Goal: Task Accomplishment & Management: Manage account settings

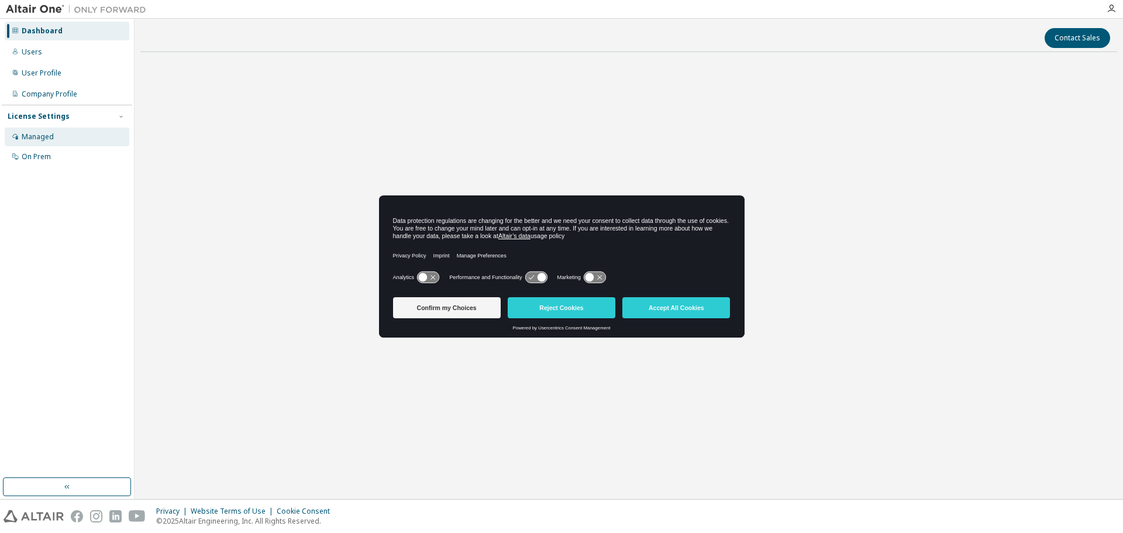
click at [32, 135] on div "Managed" at bounding box center [38, 136] width 32 height 9
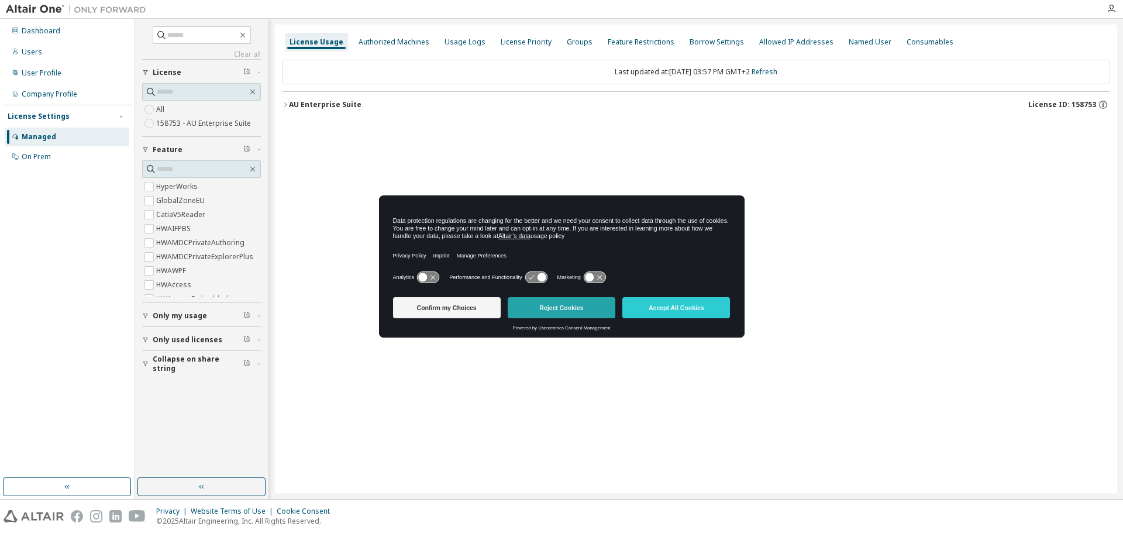
click at [587, 309] on button "Reject Cookies" at bounding box center [562, 307] width 108 height 21
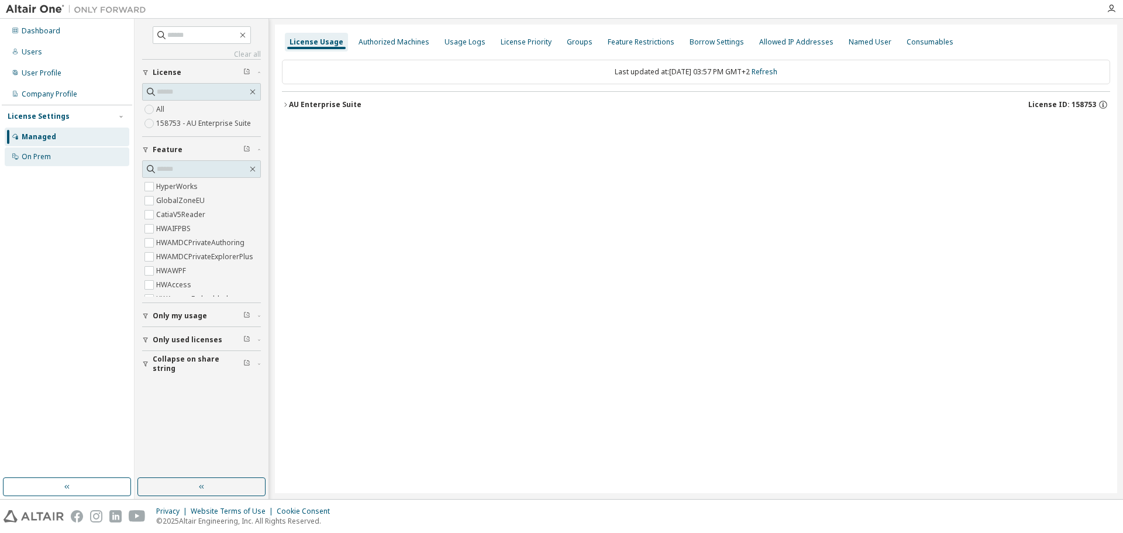
click at [47, 152] on div "On Prem" at bounding box center [36, 156] width 29 height 9
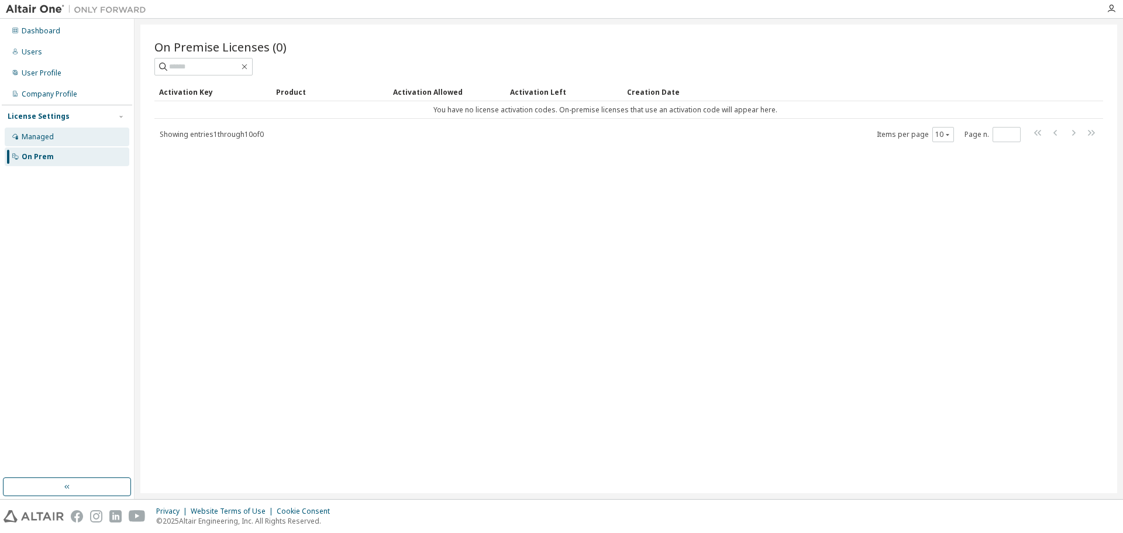
click at [49, 137] on div "Managed" at bounding box center [38, 136] width 32 height 9
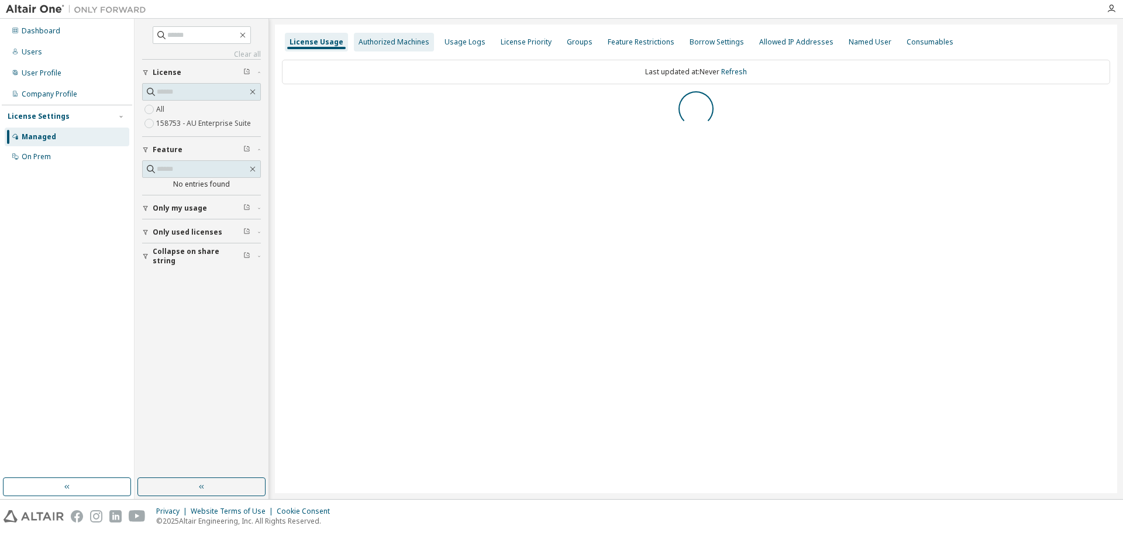
click at [385, 37] on div "Authorized Machines" at bounding box center [394, 41] width 71 height 9
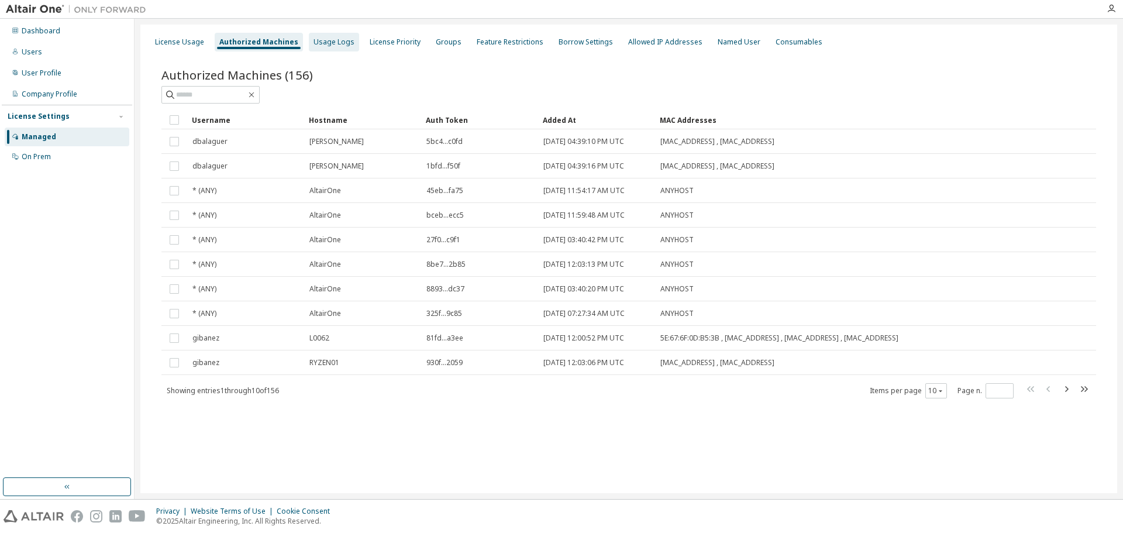
click at [325, 46] on div "Usage Logs" at bounding box center [334, 41] width 41 height 9
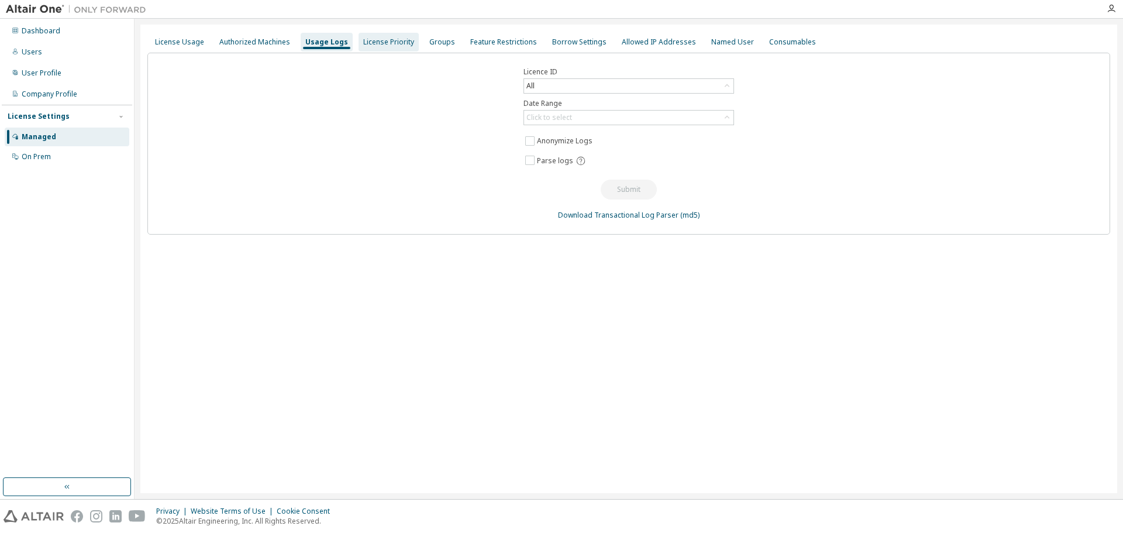
click at [378, 46] on div "License Priority" at bounding box center [388, 41] width 51 height 9
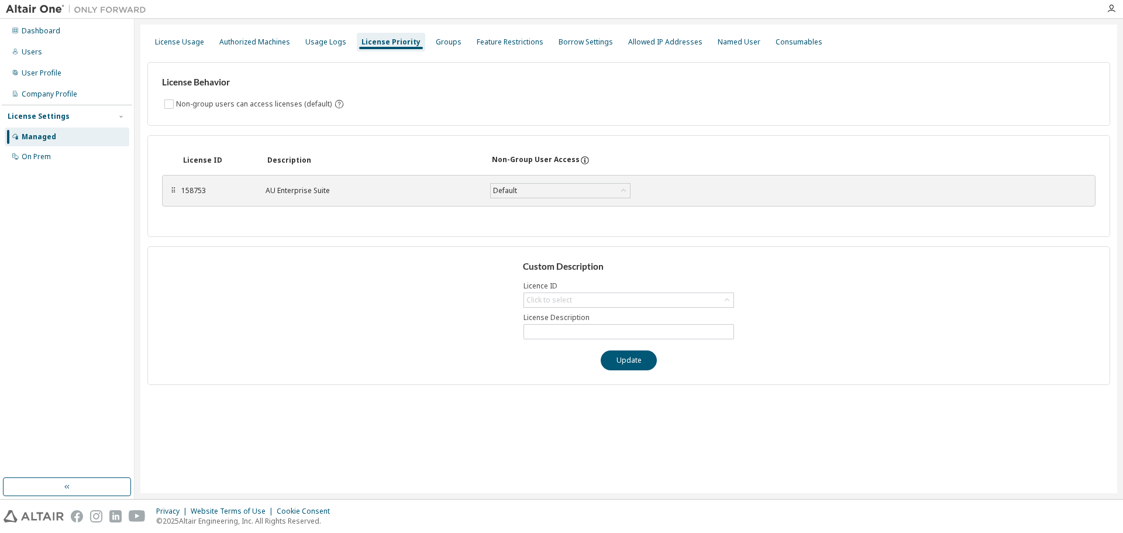
click at [478, 53] on div "License Behavior Non-group users can access licenses (default) License ID Descr…" at bounding box center [628, 219] width 963 height 332
click at [436, 43] on div "Groups" at bounding box center [449, 41] width 26 height 9
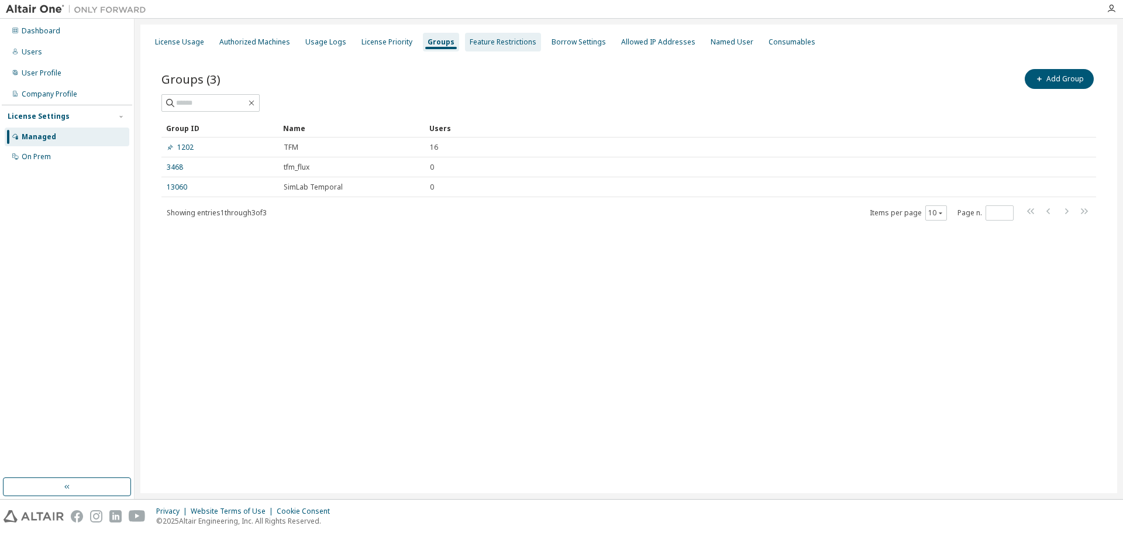
click at [479, 43] on div "Feature Restrictions" at bounding box center [503, 41] width 67 height 9
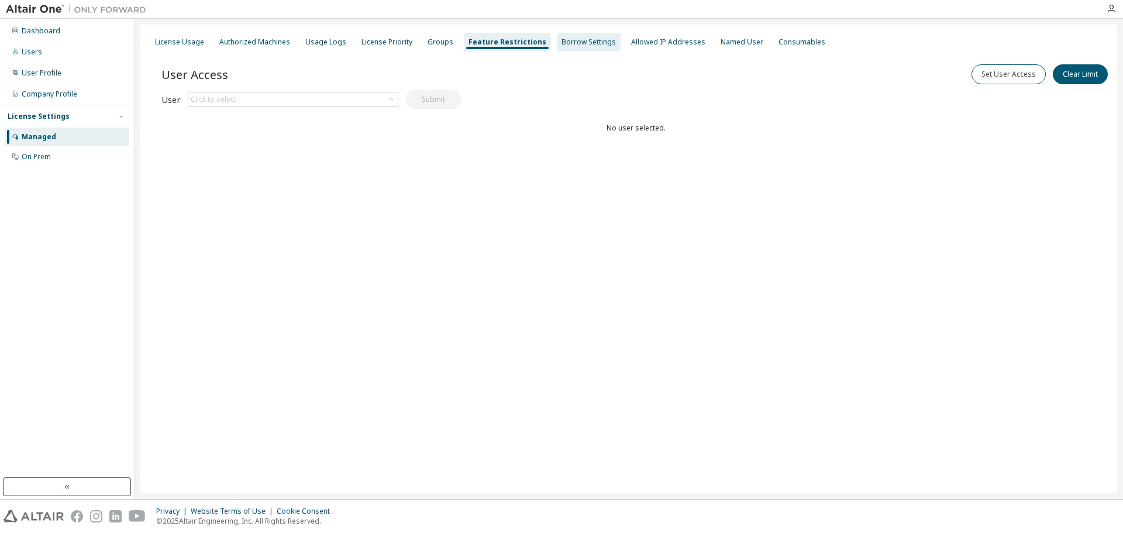
click at [569, 48] on div "Borrow Settings" at bounding box center [589, 42] width 64 height 19
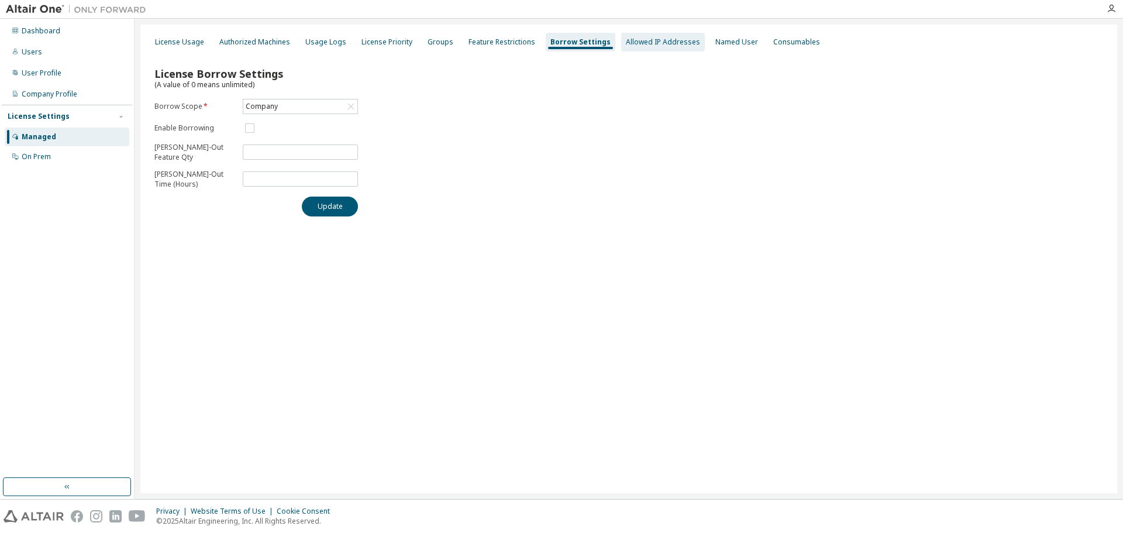
click at [643, 45] on div "Allowed IP Addresses" at bounding box center [663, 41] width 74 height 9
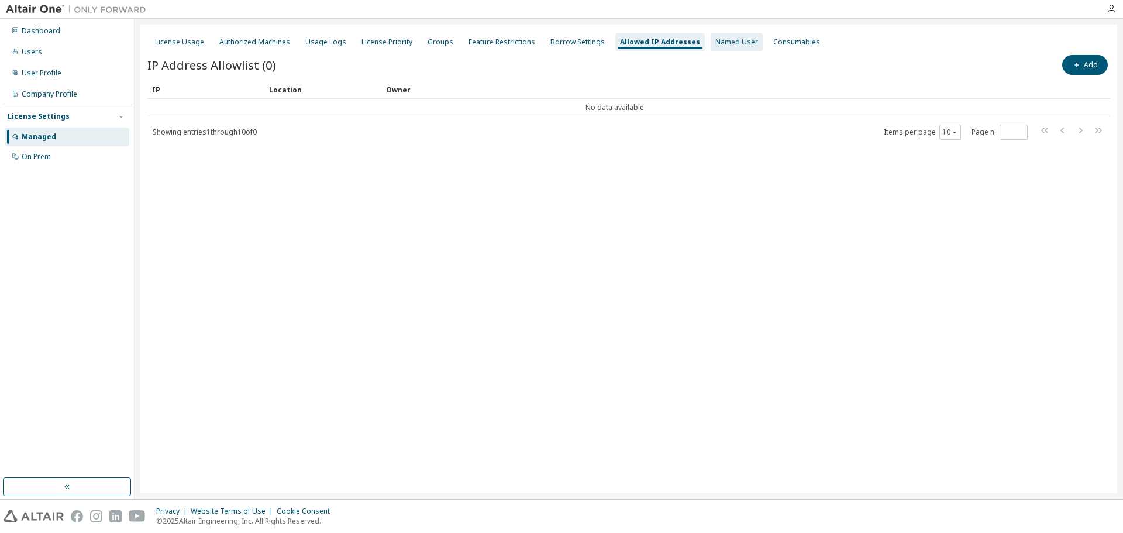
click at [731, 45] on div "Named User" at bounding box center [736, 41] width 43 height 9
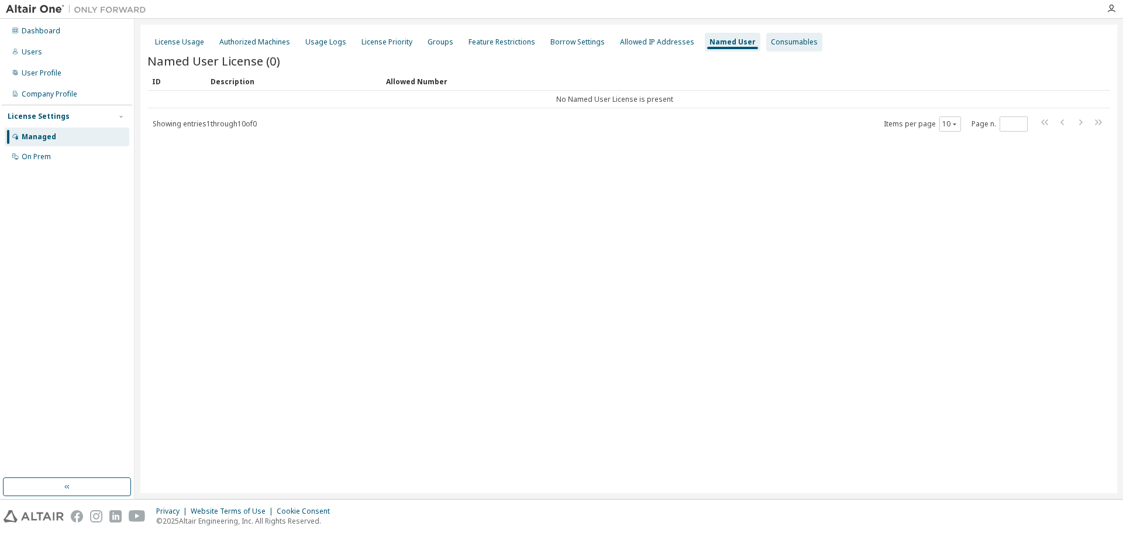
click at [790, 45] on div "Consumables" at bounding box center [794, 41] width 47 height 9
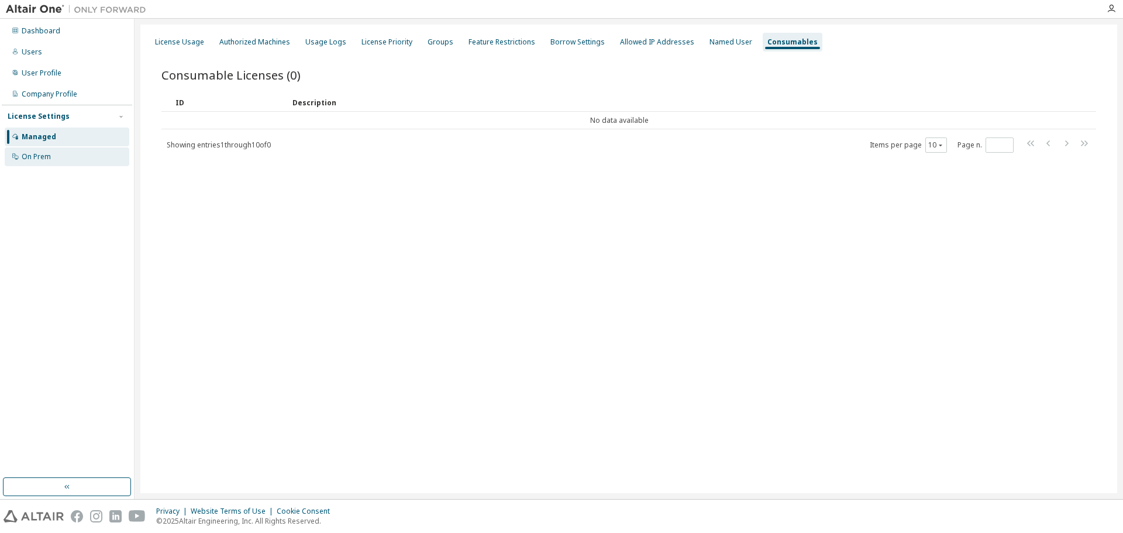
click at [63, 154] on div "On Prem" at bounding box center [67, 156] width 125 height 19
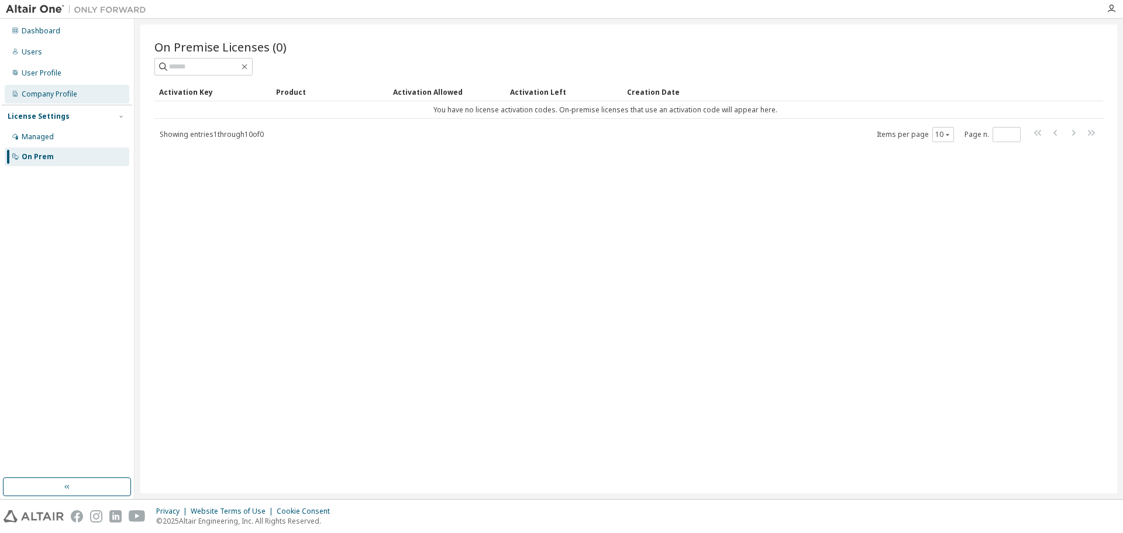
click at [74, 94] on div "Company Profile" at bounding box center [50, 93] width 56 height 9
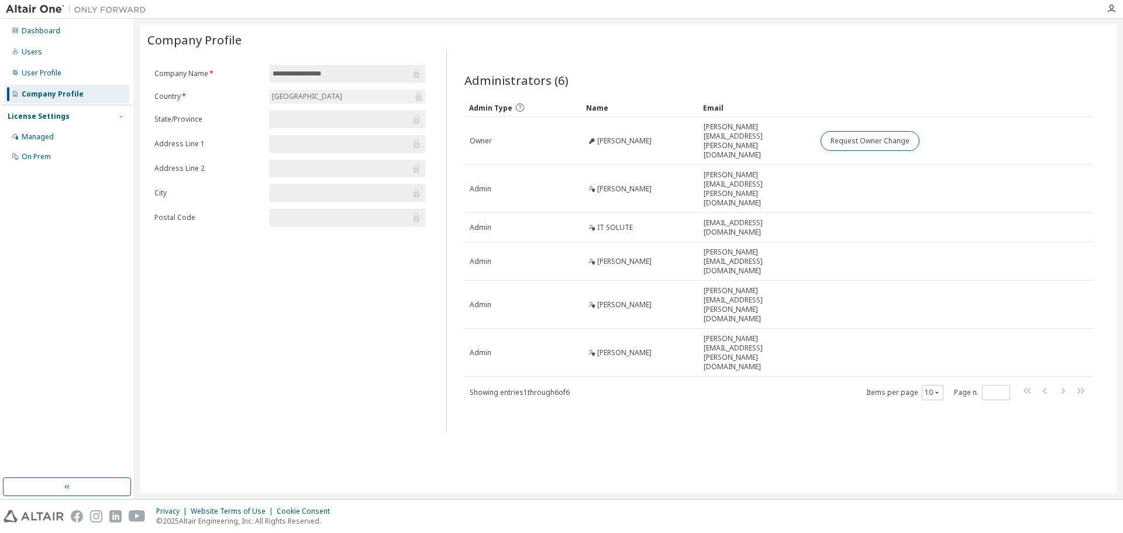
click at [877, 79] on div at bounding box center [936, 80] width 314 height 5
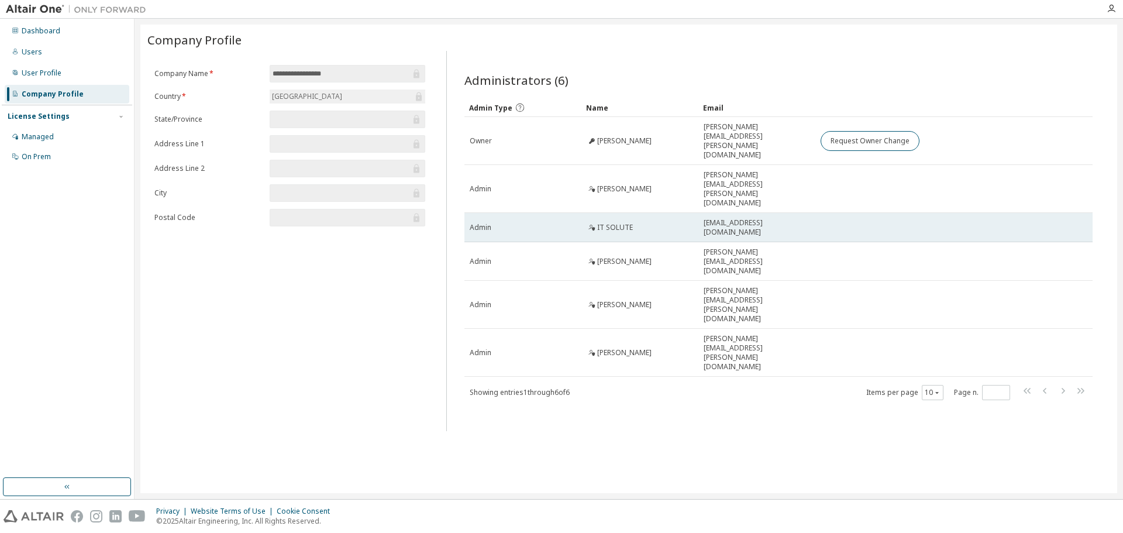
click at [805, 218] on div "[EMAIL_ADDRESS][DOMAIN_NAME]" at bounding box center [757, 227] width 106 height 19
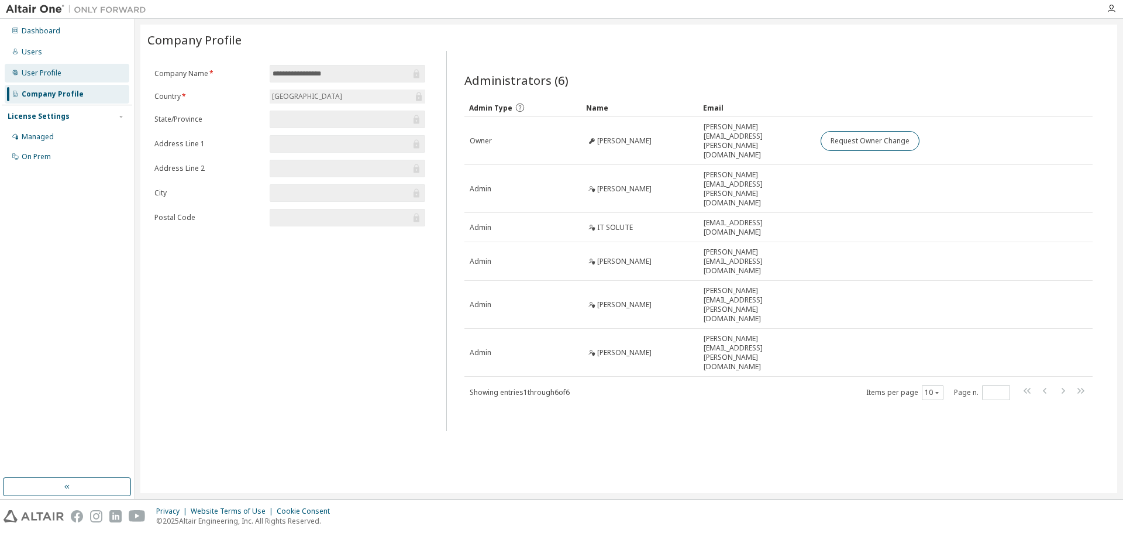
click at [90, 82] on div "User Profile" at bounding box center [67, 73] width 125 height 19
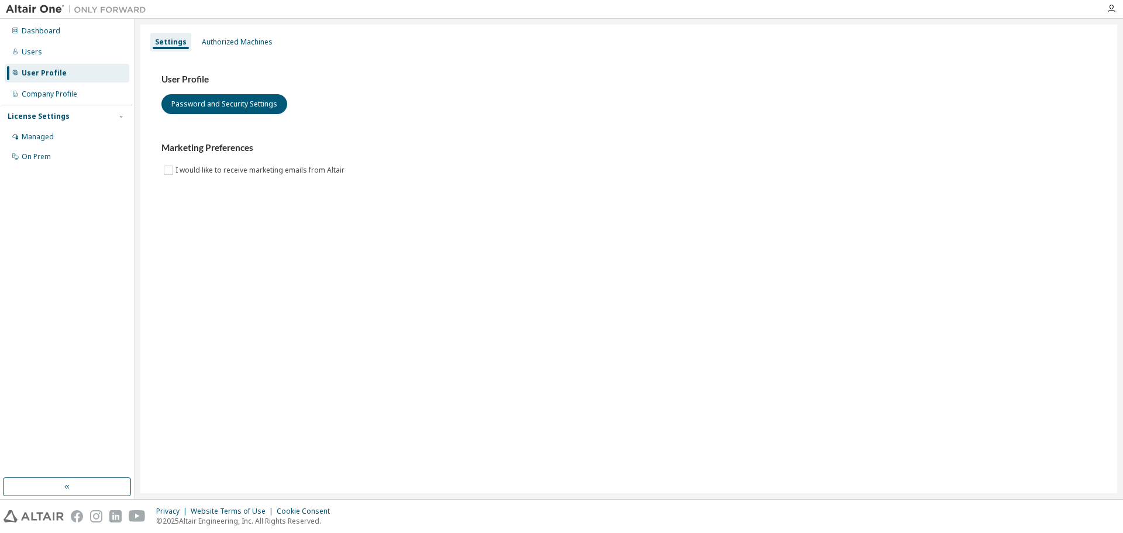
click at [87, 62] on div "Dashboard Users User Profile Company Profile License Settings Managed On Prem" at bounding box center [67, 93] width 130 height 147
click at [87, 51] on div "Users" at bounding box center [67, 52] width 125 height 19
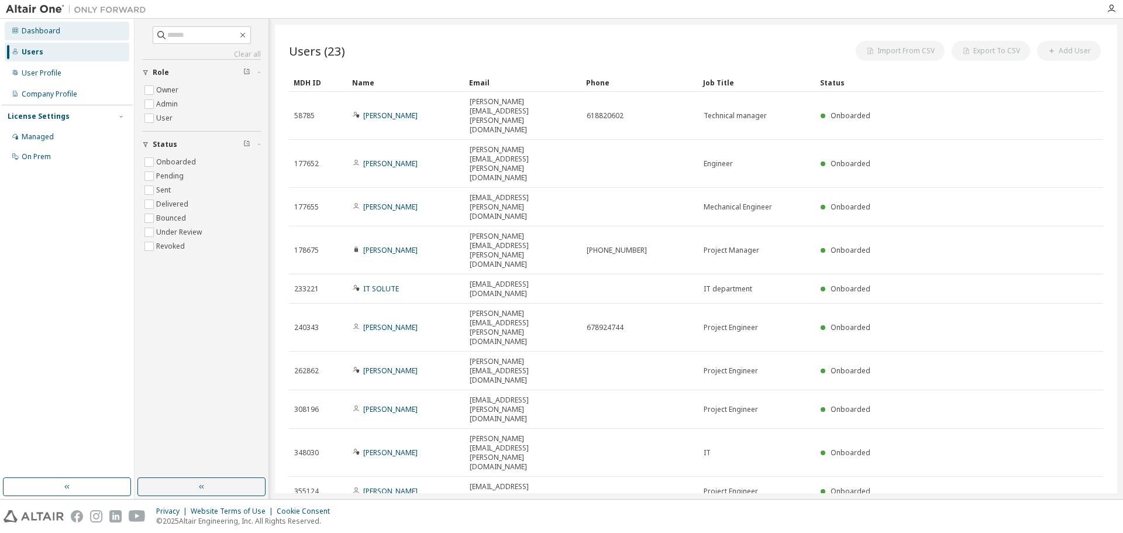
click at [87, 29] on div "Dashboard" at bounding box center [67, 31] width 125 height 19
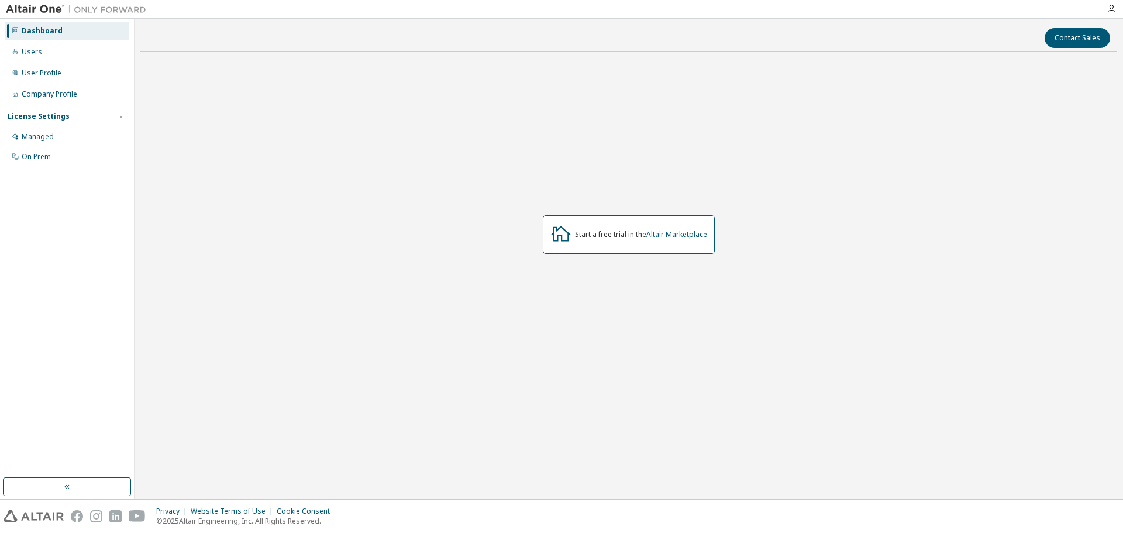
click at [628, 232] on div "Start a free trial in the Altair Marketplace" at bounding box center [641, 234] width 132 height 9
click at [77, 485] on button "button" at bounding box center [67, 486] width 128 height 19
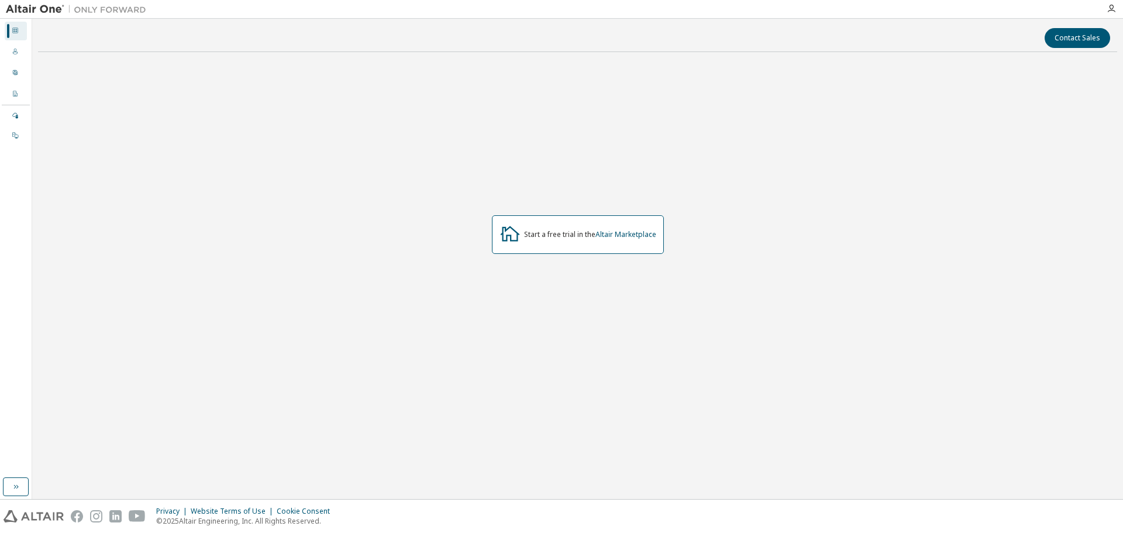
click at [11, 41] on div "Dashboard Users User Profile Company Profile License Settings Managed On Prem" at bounding box center [16, 83] width 28 height 126
click at [11, 33] on div "Dashboard" at bounding box center [16, 31] width 22 height 19
click at [18, 491] on icon "button" at bounding box center [15, 486] width 9 height 9
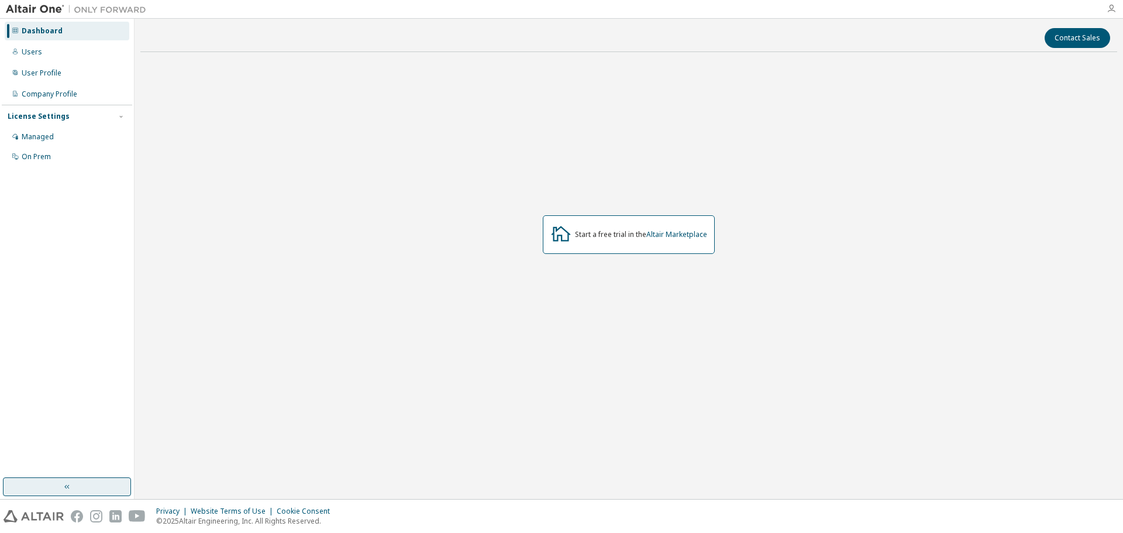
click at [1108, 11] on icon "button" at bounding box center [1111, 8] width 9 height 9
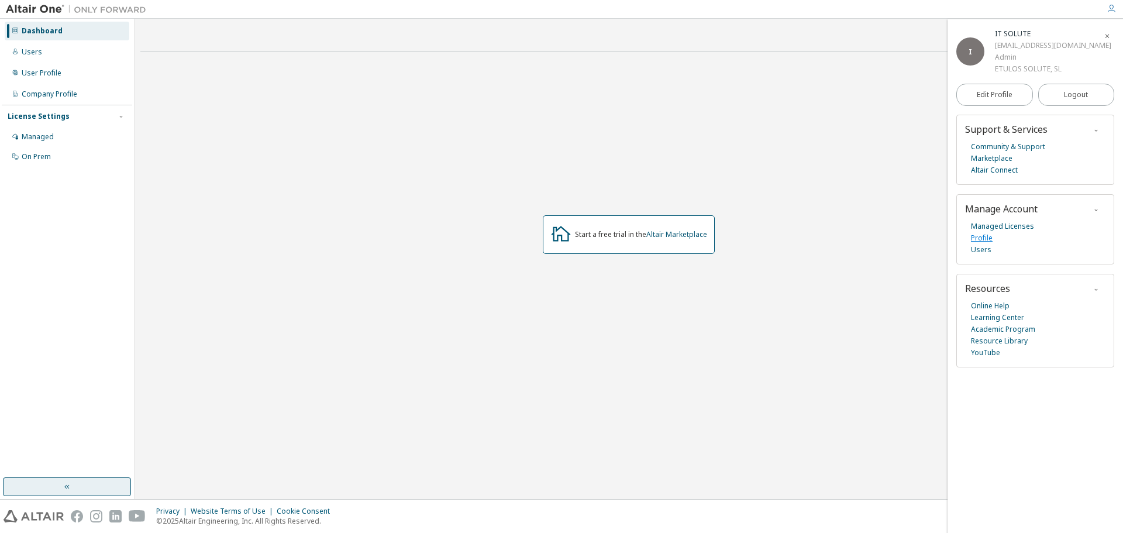
click at [986, 239] on link "Profile" at bounding box center [982, 238] width 22 height 12
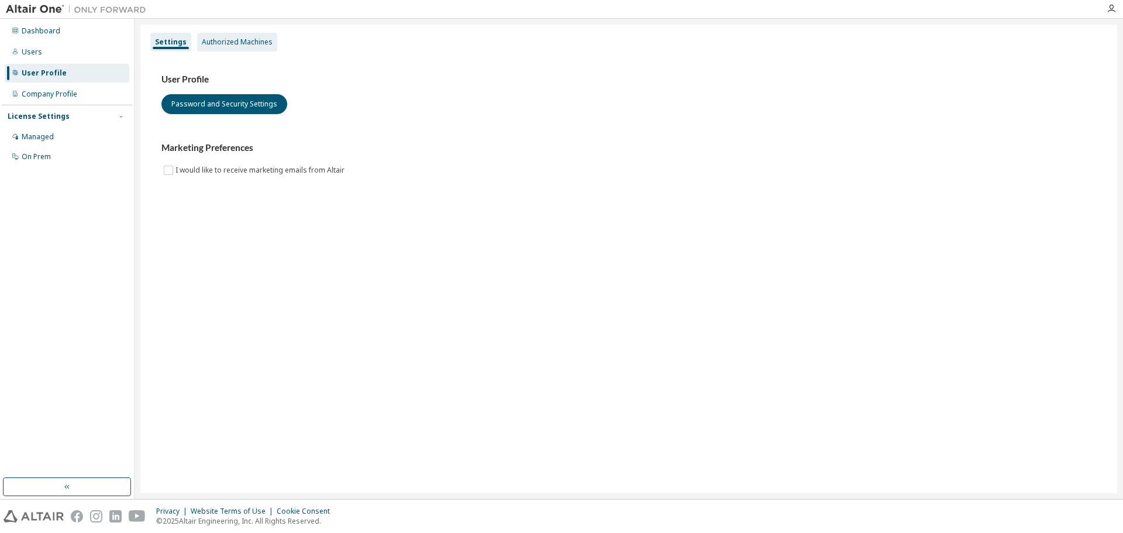
click at [233, 50] on div "Authorized Machines" at bounding box center [237, 42] width 80 height 19
